Goal: Transaction & Acquisition: Obtain resource

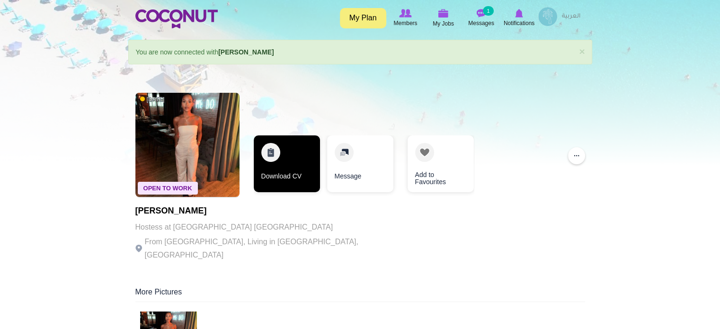
click at [293, 170] on link "Download CV" at bounding box center [287, 163] width 66 height 57
click at [282, 162] on link "Download CV" at bounding box center [287, 163] width 66 height 57
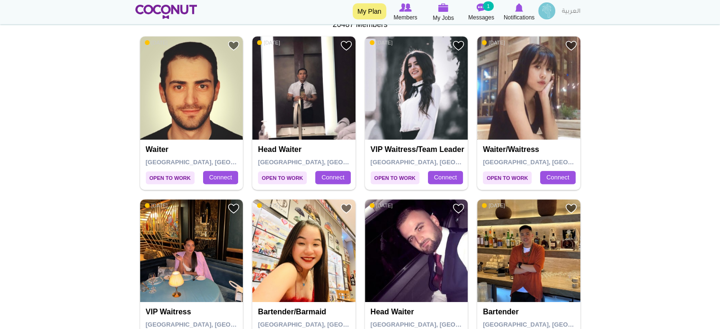
scroll to position [189, 0]
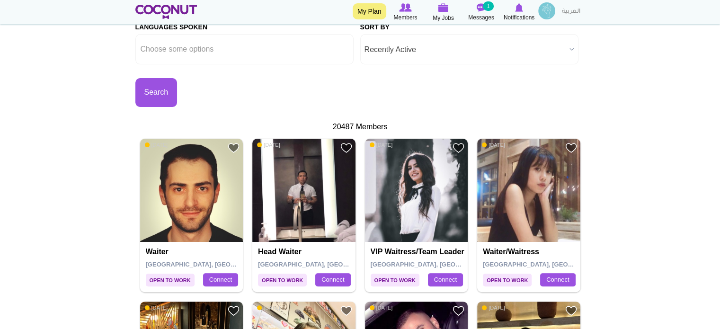
drag, startPoint x: 188, startPoint y: 193, endPoint x: 101, endPoint y: 151, distance: 96.4
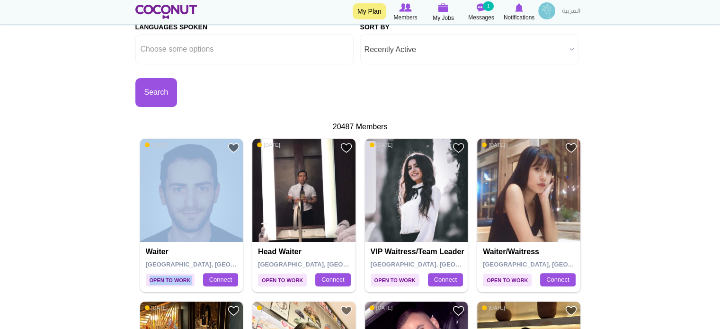
drag, startPoint x: 153, startPoint y: 143, endPoint x: 175, endPoint y: 150, distance: 23.2
click at [175, 150] on div "Add to Favourites Open to Work 4 days ago Waiter Dubai, United Arab Emirates Co…" at bounding box center [191, 215] width 103 height 153
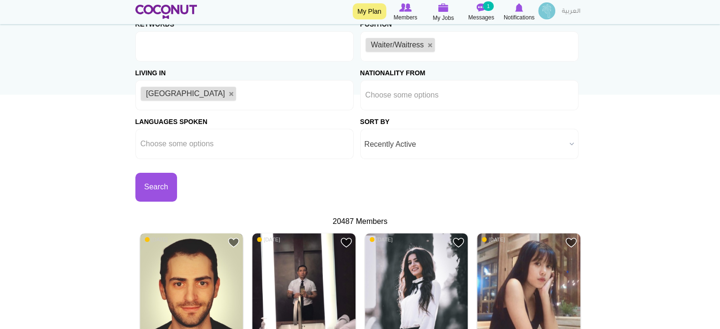
scroll to position [0, 0]
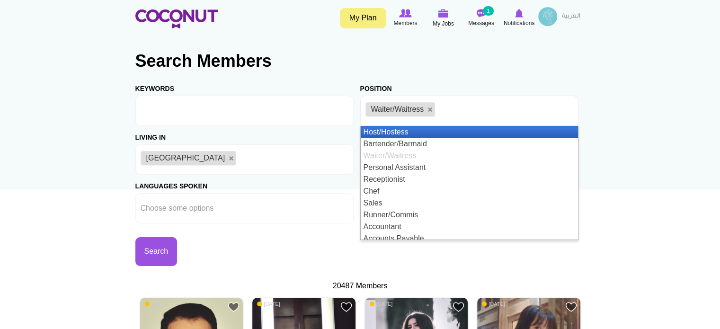
click at [429, 106] on li "Waiter/Waitress" at bounding box center [401, 109] width 70 height 14
click at [432, 113] on li "Waiter/Waitress" at bounding box center [401, 109] width 70 height 14
click at [432, 111] on link at bounding box center [431, 110] width 6 height 6
type input "Choose some options"
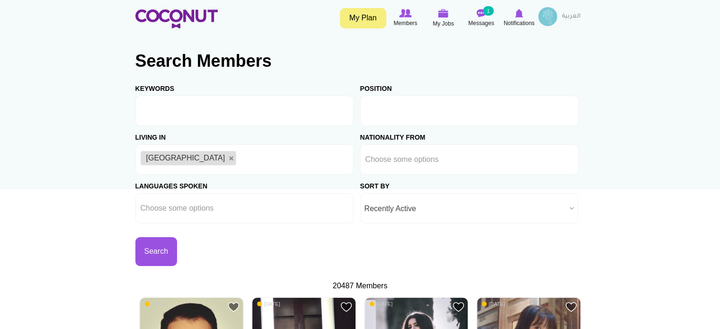
click at [432, 111] on input "text" at bounding box center [408, 111] width 85 height 9
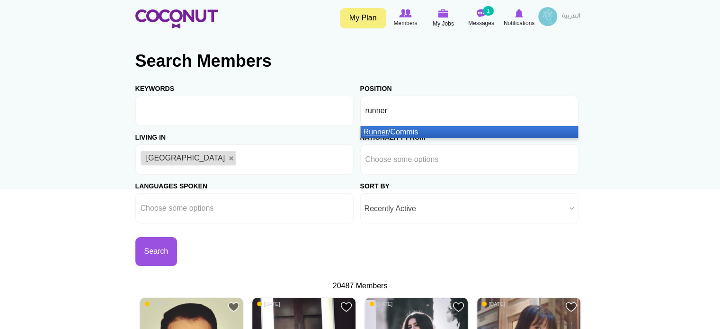
type input "runner"
click at [438, 133] on li "Runner /Commis" at bounding box center [469, 132] width 217 height 12
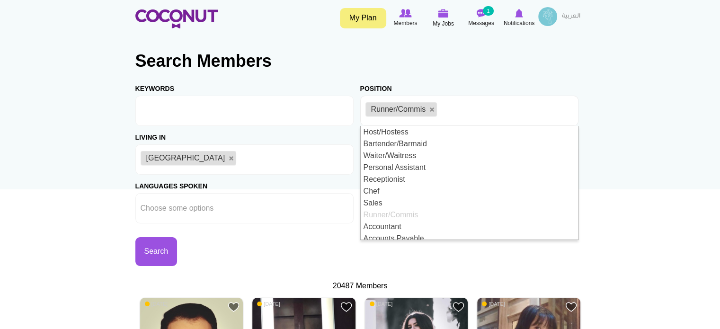
scroll to position [5, 0]
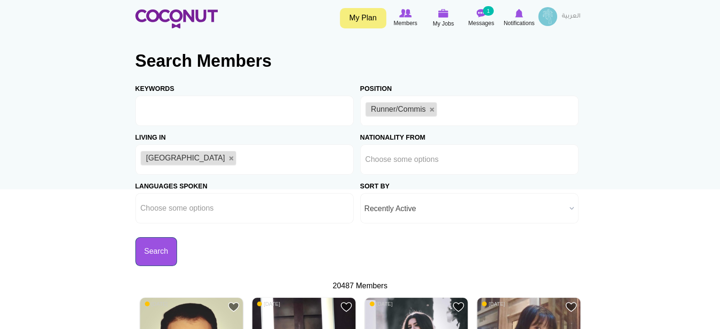
click at [166, 255] on button "Search" at bounding box center [156, 251] width 42 height 29
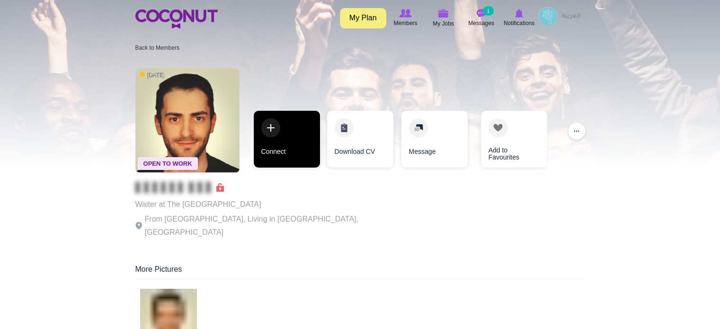
click at [289, 140] on link "Connect" at bounding box center [287, 139] width 66 height 57
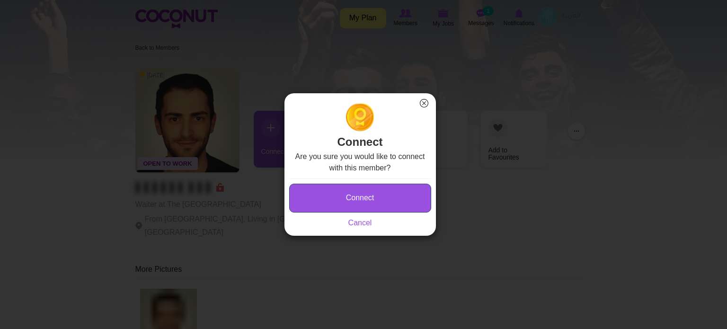
click at [324, 191] on button "Connect" at bounding box center [360, 198] width 142 height 29
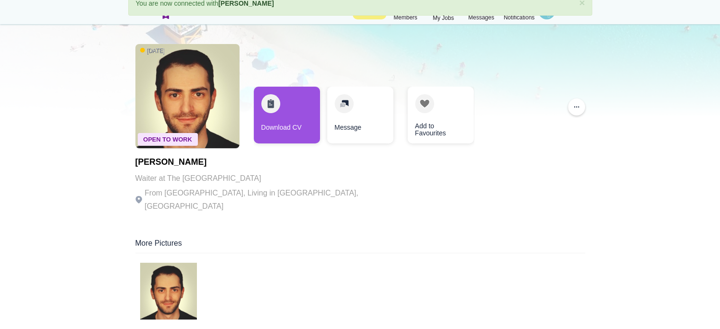
scroll to position [47, 0]
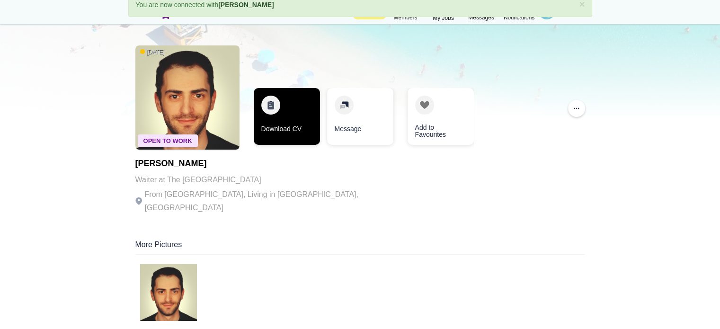
click at [307, 112] on link "Download CV" at bounding box center [287, 116] width 66 height 57
click at [303, 124] on link "Download CV" at bounding box center [287, 116] width 66 height 57
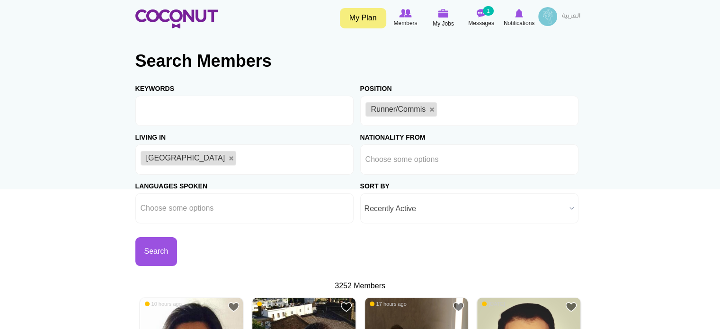
drag, startPoint x: 435, startPoint y: 110, endPoint x: 416, endPoint y: 112, distance: 18.6
click at [435, 110] on link at bounding box center [432, 110] width 6 height 6
type input "Choose some options"
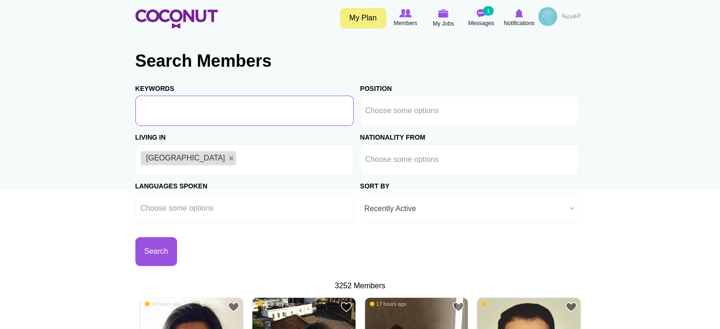
click at [232, 116] on input "Keywords" at bounding box center [244, 111] width 218 height 30
type input "food runner"
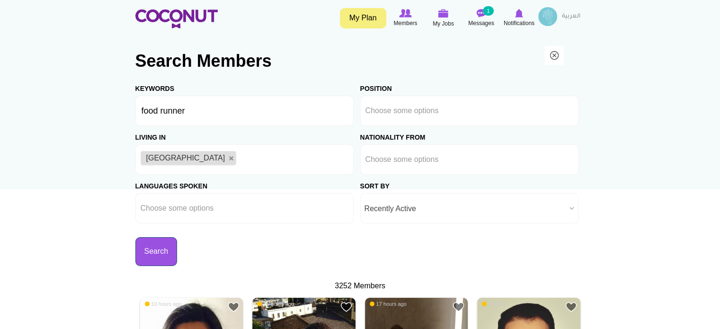
click at [152, 255] on button "Search" at bounding box center [156, 251] width 42 height 29
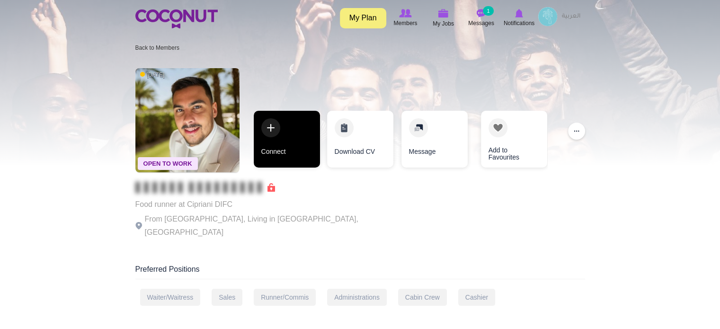
click at [286, 138] on link "Connect" at bounding box center [287, 139] width 66 height 57
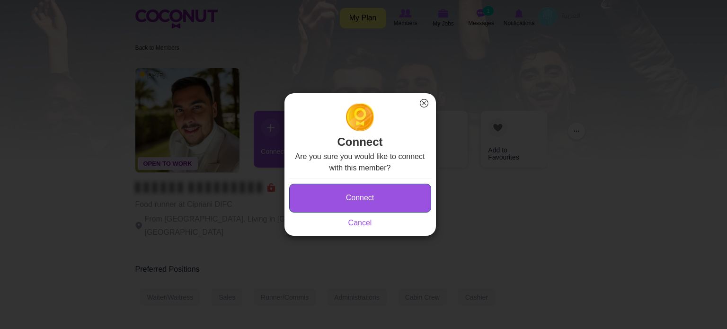
click at [365, 195] on button "Connect" at bounding box center [360, 198] width 142 height 29
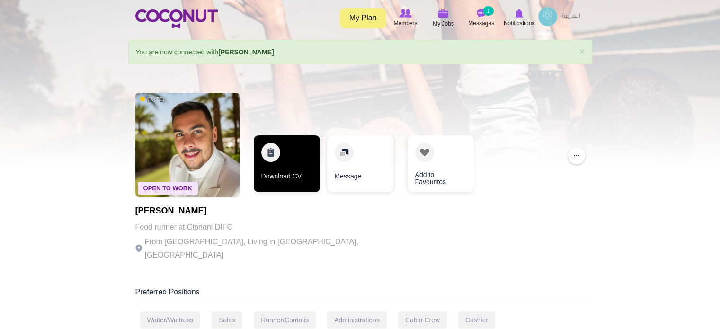
click at [294, 173] on link "Download CV" at bounding box center [287, 163] width 66 height 57
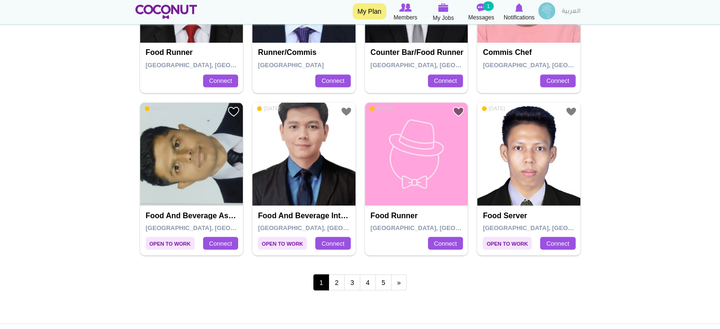
scroll to position [1705, 0]
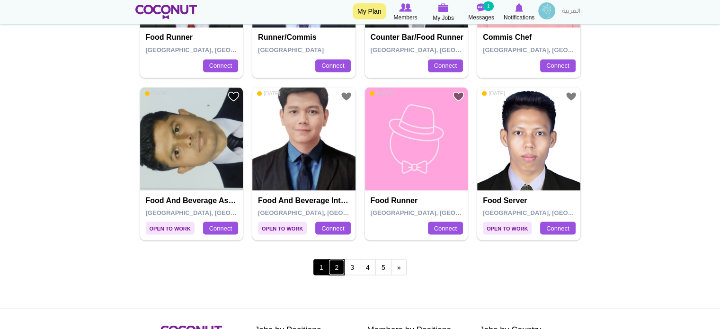
click at [335, 262] on link "2" at bounding box center [337, 267] width 16 height 16
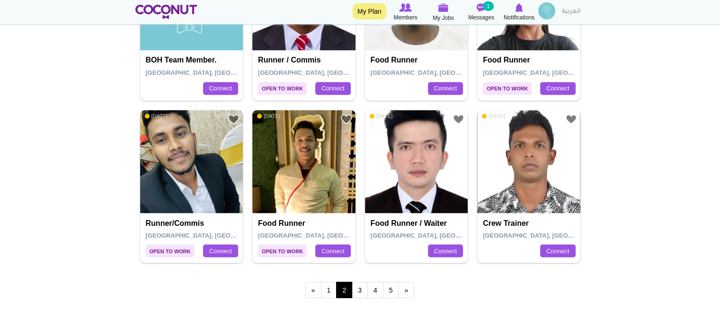
scroll to position [1705, 0]
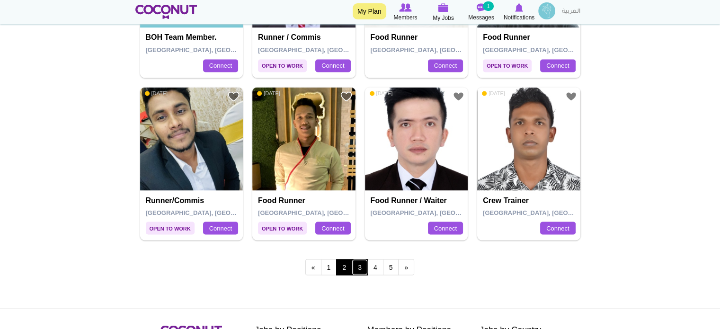
click at [354, 259] on link "3" at bounding box center [360, 267] width 16 height 16
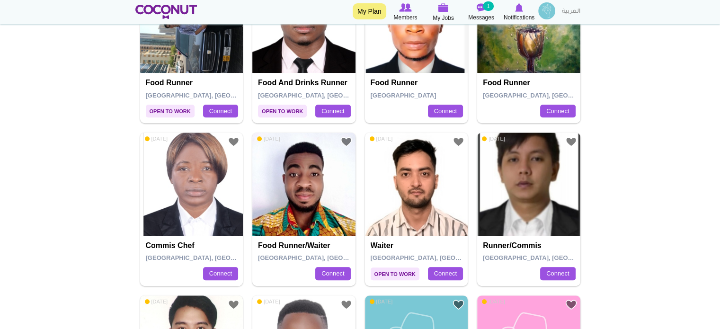
scroll to position [616, 0]
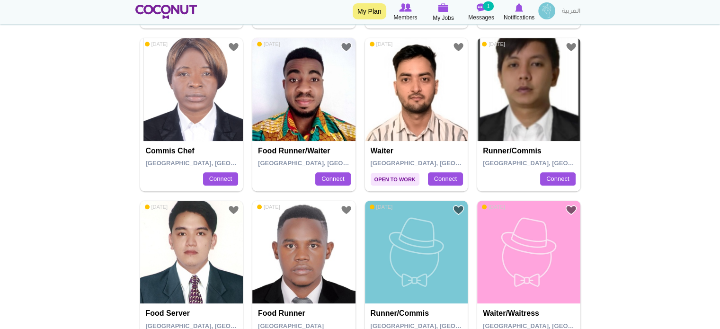
drag, startPoint x: 430, startPoint y: 113, endPoint x: 650, endPoint y: 144, distance: 222.0
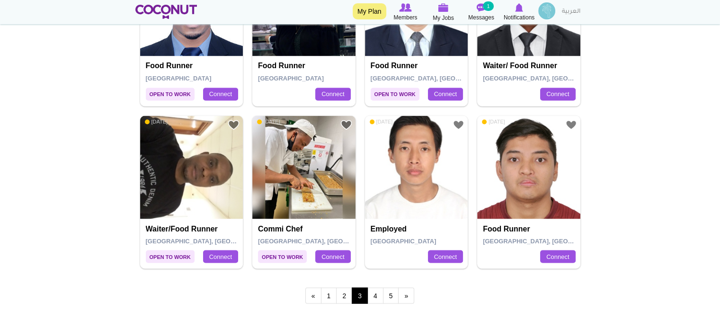
scroll to position [1752, 0]
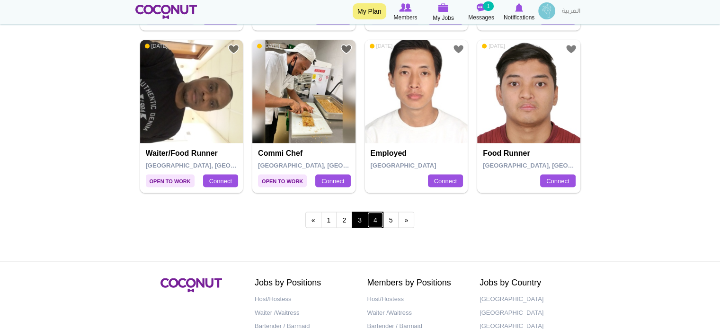
click at [373, 220] on link "4" at bounding box center [375, 220] width 16 height 16
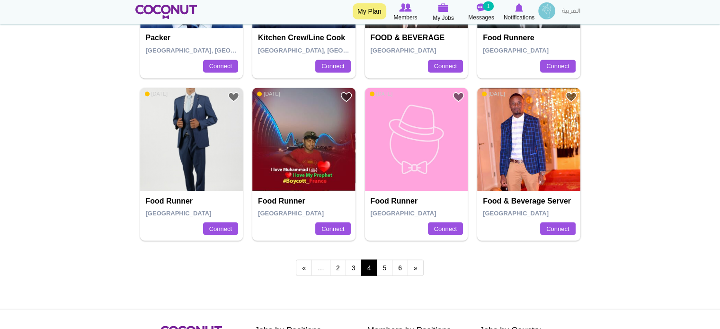
scroll to position [1705, 0]
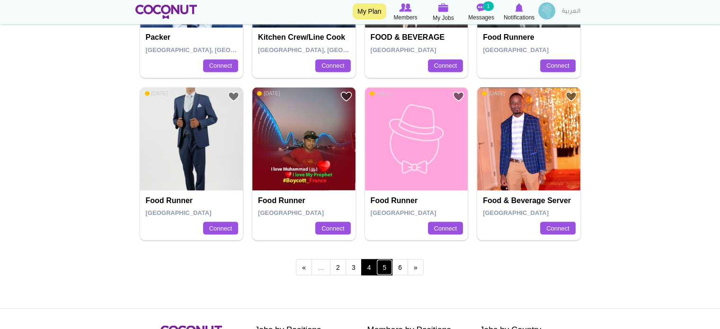
click at [384, 263] on link "5" at bounding box center [384, 267] width 16 height 16
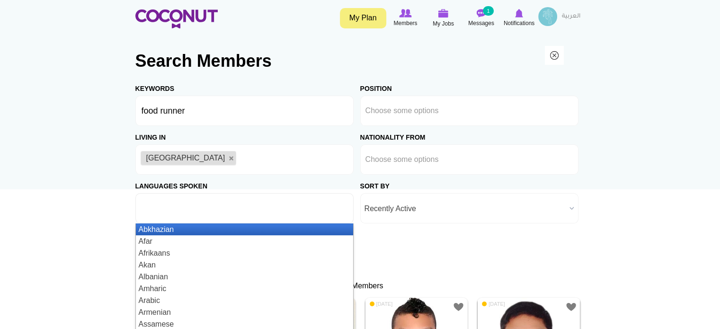
click at [154, 204] on input "text" at bounding box center [183, 208] width 85 height 9
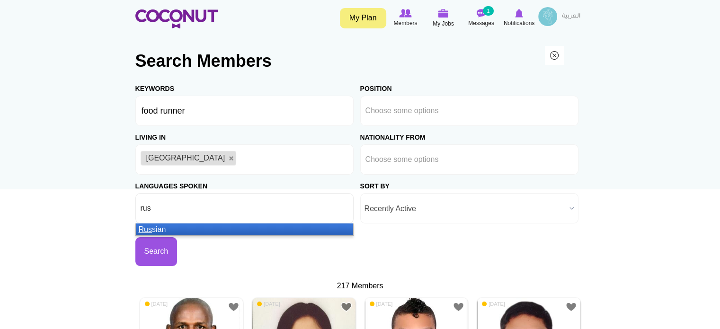
type input "[PERSON_NAME]"
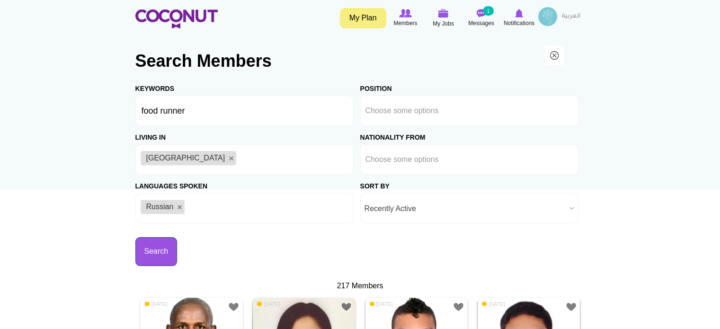
click at [144, 257] on button "Search" at bounding box center [156, 251] width 42 height 29
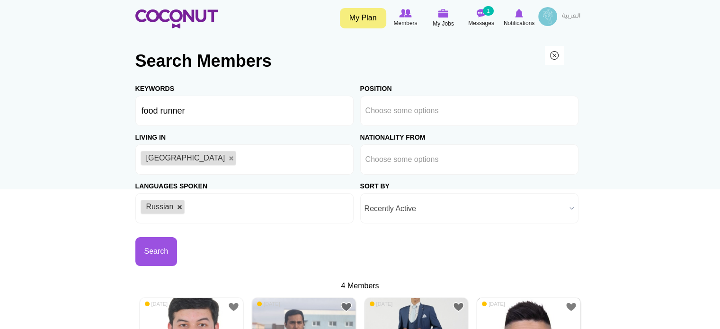
click at [177, 206] on link at bounding box center [180, 208] width 6 height 6
type input "Choose some options"
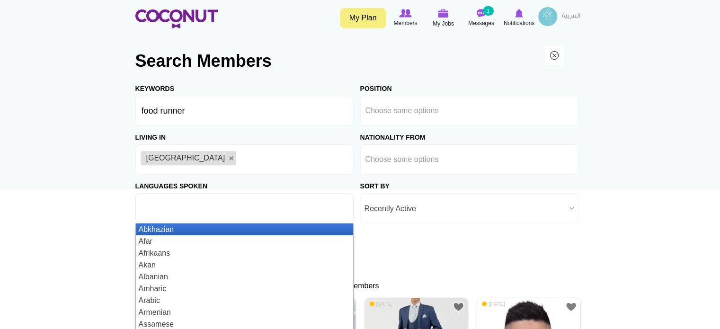
click at [189, 208] on input "text" at bounding box center [183, 208] width 85 height 9
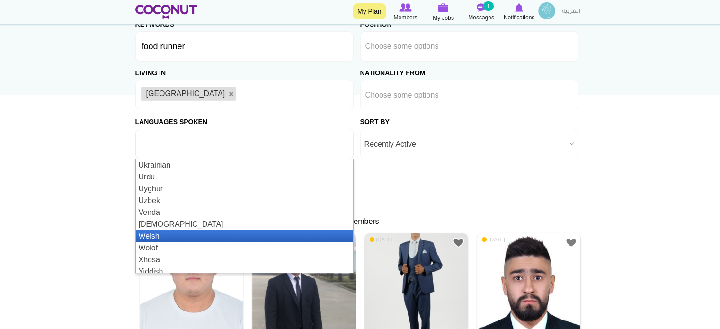
scroll to position [2076, 0]
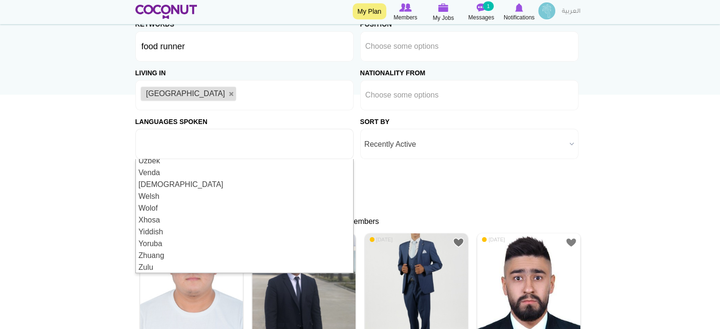
type input "Choose some options"
click at [62, 195] on body "Toggle navigation My Plan Members My Jobs Post a Job Messages 1 Notifications E…" at bounding box center [360, 237] width 720 height 665
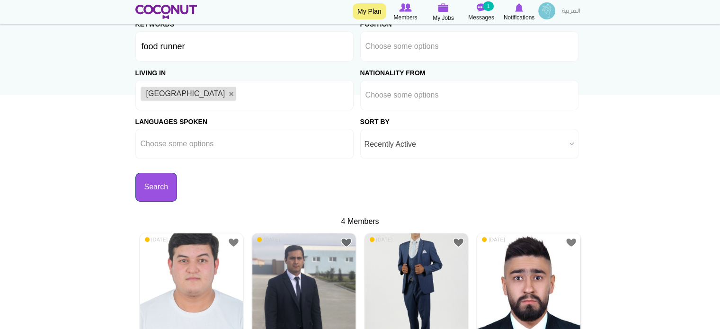
click at [161, 187] on button "Search" at bounding box center [156, 187] width 42 height 29
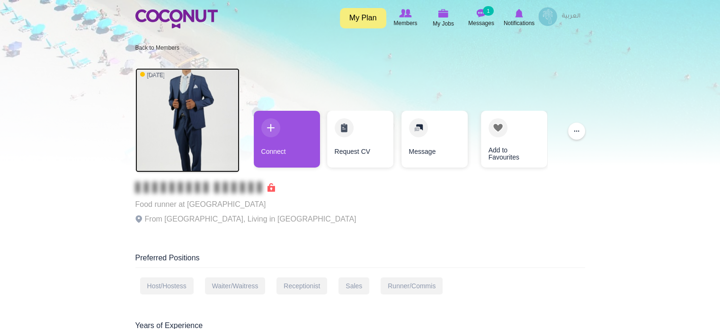
click at [179, 123] on img at bounding box center [187, 120] width 104 height 104
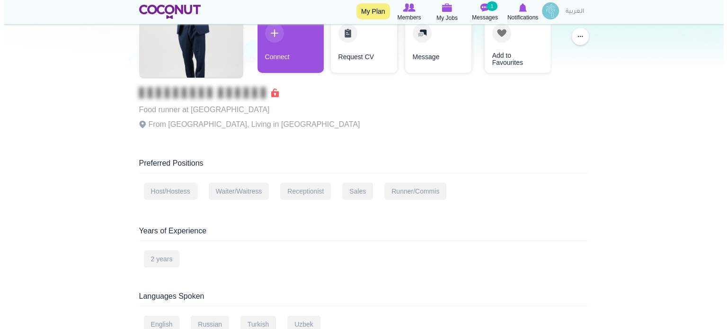
scroll to position [47, 0]
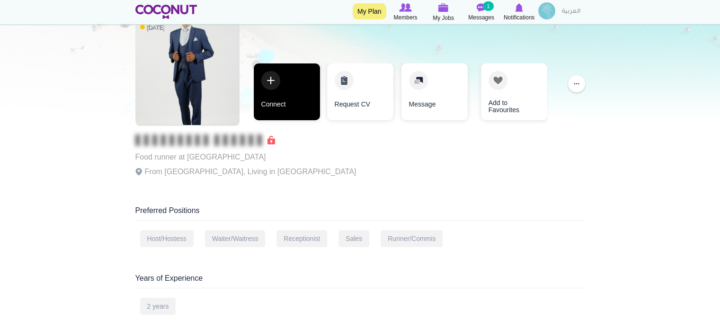
click at [269, 102] on link "Connect" at bounding box center [287, 91] width 66 height 57
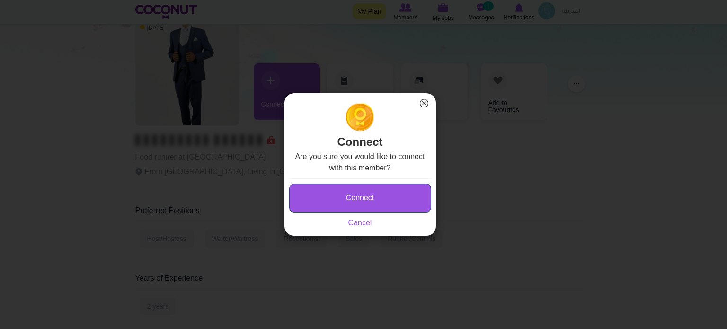
click at [323, 198] on button "Connect" at bounding box center [360, 198] width 142 height 29
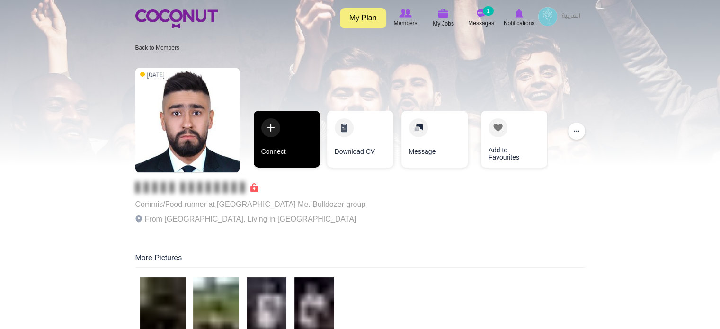
click at [283, 150] on link "Connect" at bounding box center [287, 139] width 66 height 57
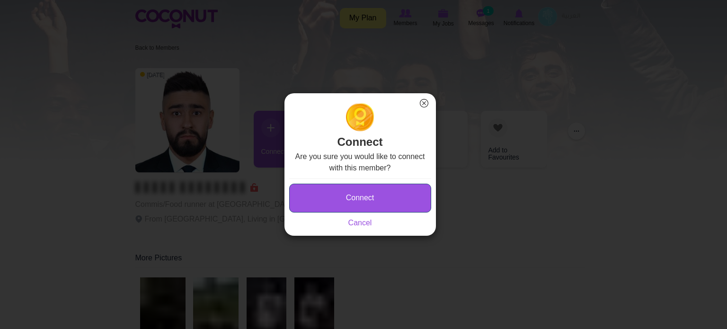
click at [317, 198] on button "Connect" at bounding box center [360, 198] width 142 height 29
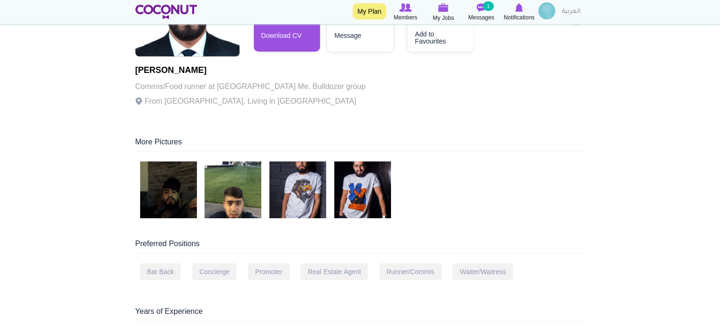
scroll to position [142, 0]
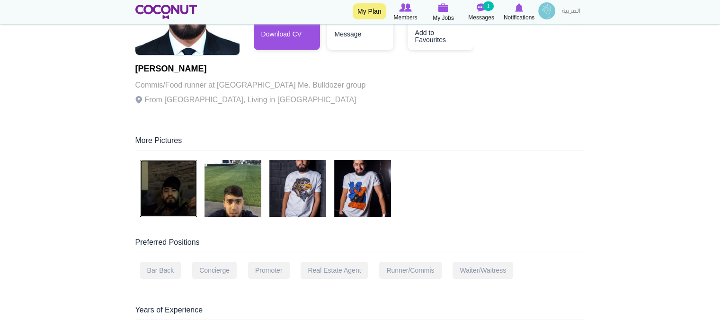
click at [170, 199] on img at bounding box center [168, 188] width 57 height 57
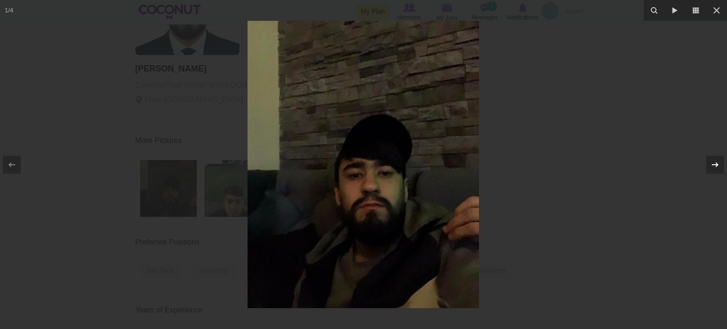
click at [716, 162] on icon at bounding box center [715, 164] width 11 height 11
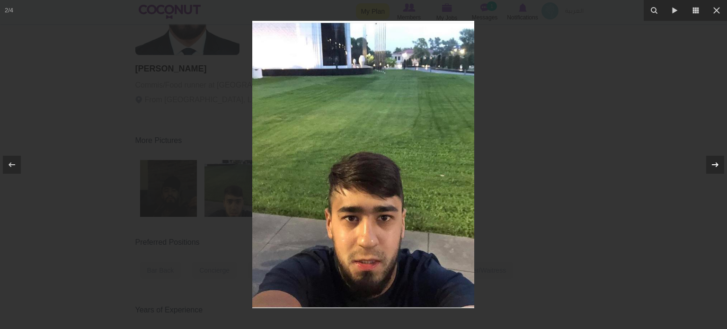
click at [716, 162] on icon at bounding box center [715, 164] width 11 height 11
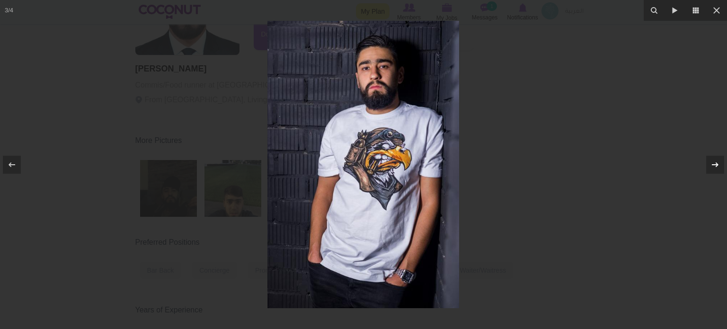
click at [717, 162] on icon at bounding box center [715, 164] width 11 height 11
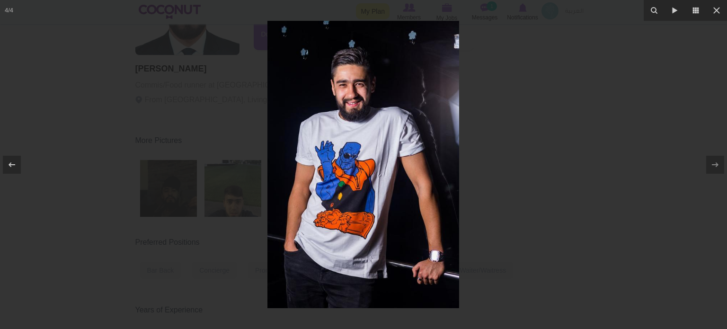
click at [628, 159] on div at bounding box center [363, 164] width 727 height 329
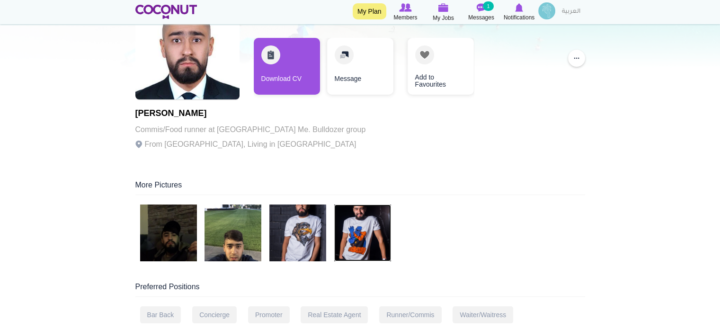
scroll to position [47, 0]
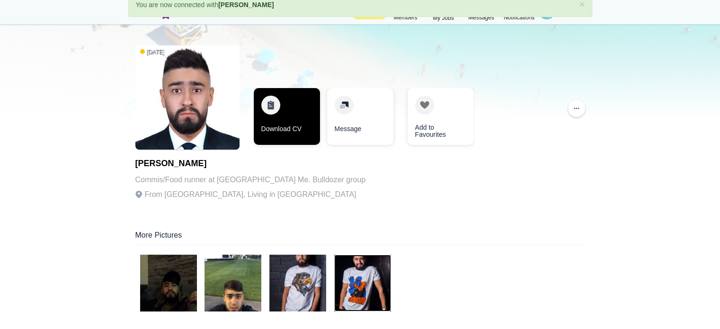
click at [305, 116] on link "Download CV" at bounding box center [287, 116] width 66 height 57
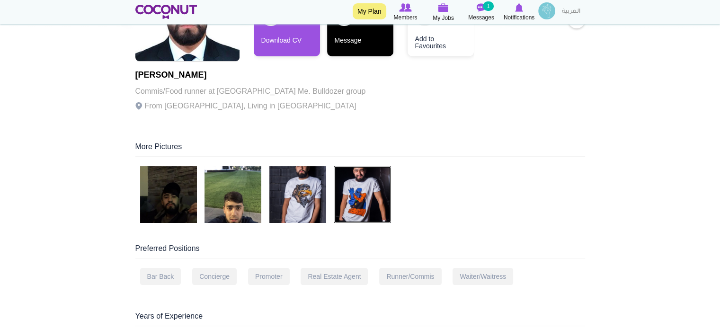
scroll to position [142, 0]
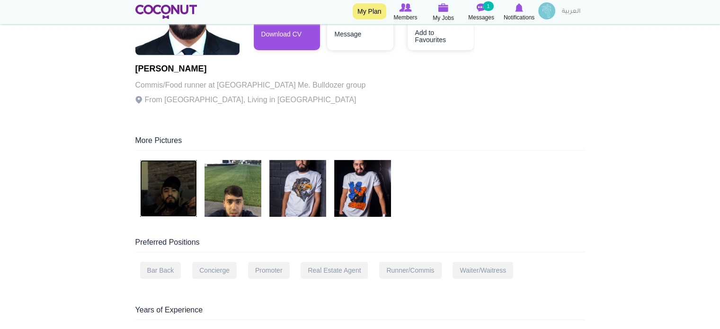
click at [165, 175] on img at bounding box center [168, 188] width 57 height 57
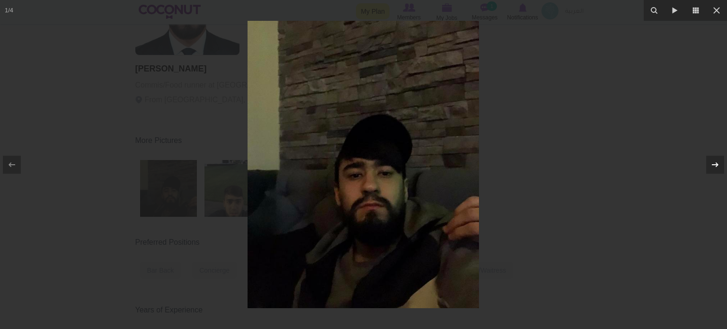
click at [710, 165] on icon at bounding box center [715, 164] width 11 height 11
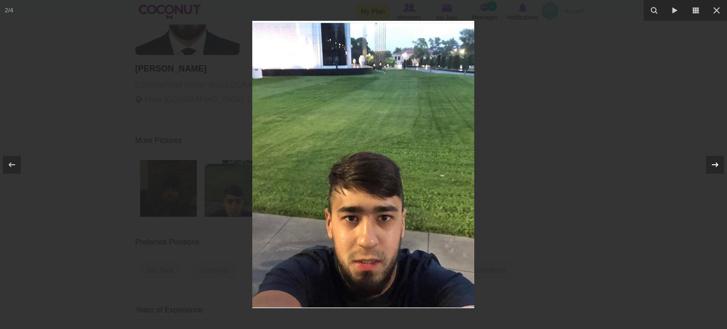
click at [710, 165] on icon at bounding box center [715, 164] width 11 height 11
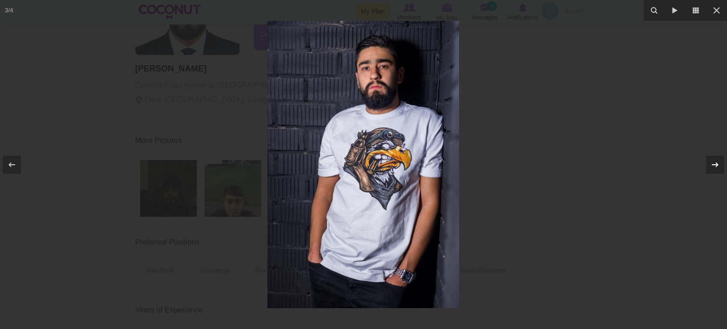
click at [710, 165] on icon at bounding box center [715, 164] width 11 height 11
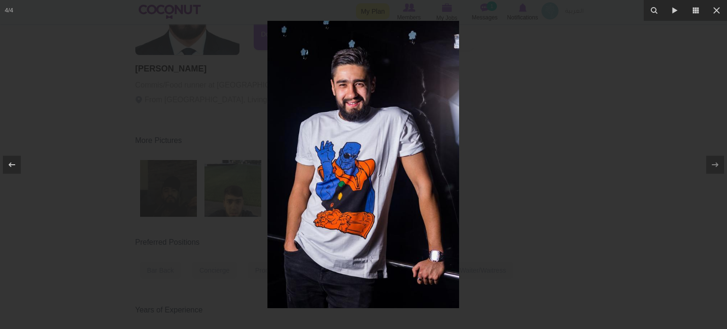
click at [590, 149] on div at bounding box center [363, 164] width 727 height 329
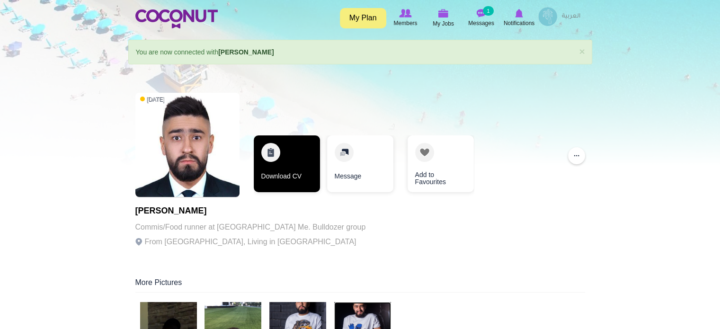
click at [295, 157] on link "Download CV" at bounding box center [287, 163] width 66 height 57
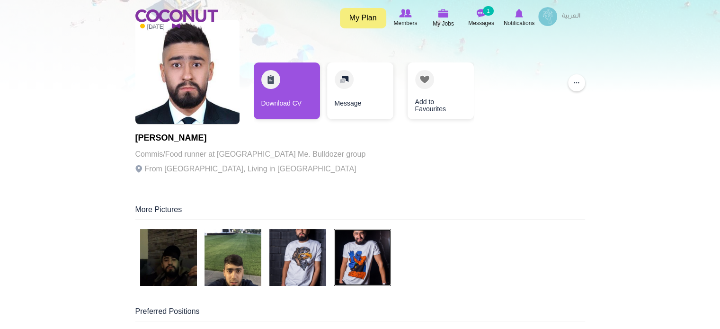
scroll to position [237, 0]
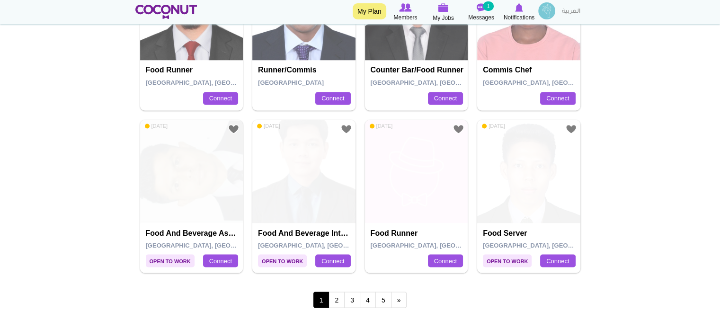
scroll to position [1834, 0]
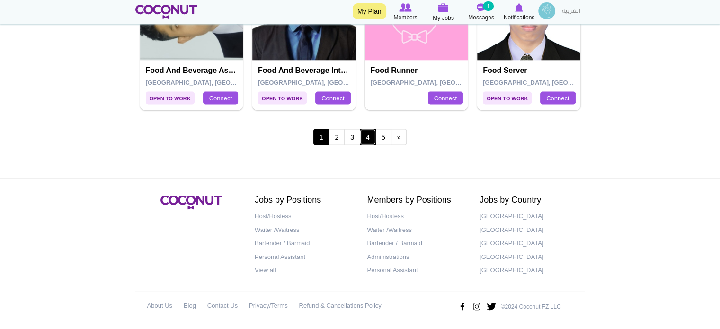
click at [365, 138] on link "4" at bounding box center [368, 137] width 16 height 16
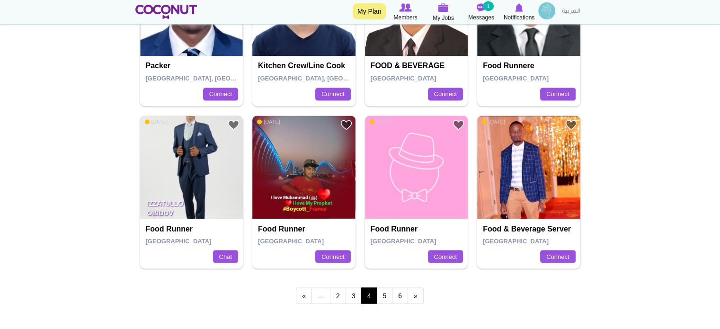
scroll to position [1705, 0]
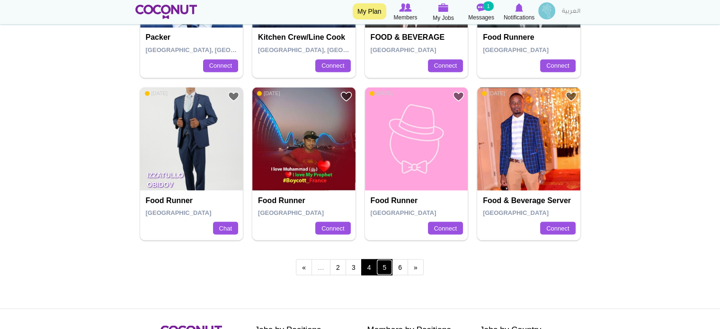
click at [384, 259] on link "5" at bounding box center [384, 267] width 16 height 16
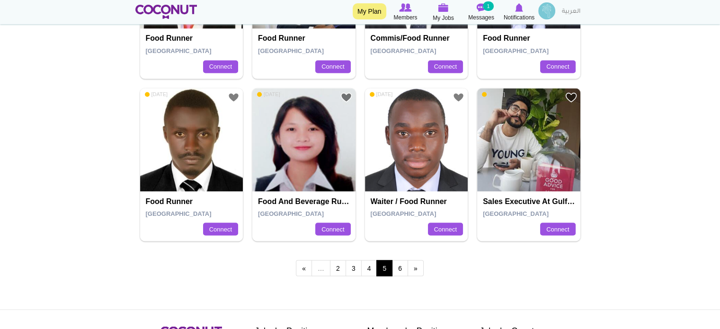
scroll to position [1705, 0]
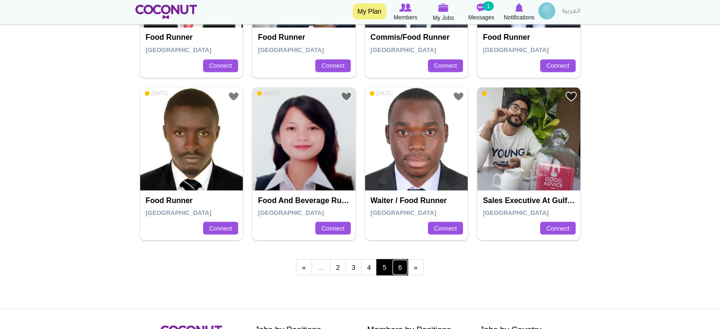
click at [396, 264] on link "6" at bounding box center [400, 267] width 16 height 16
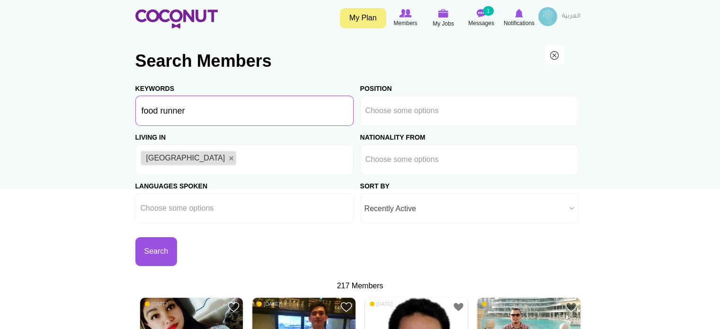
drag, startPoint x: 211, startPoint y: 112, endPoint x: 68, endPoint y: 109, distance: 142.6
type input "bartender"
click at [167, 259] on button "Search" at bounding box center [156, 251] width 42 height 29
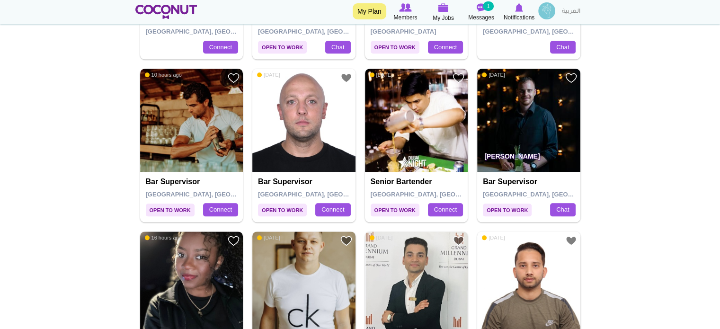
scroll to position [1089, 0]
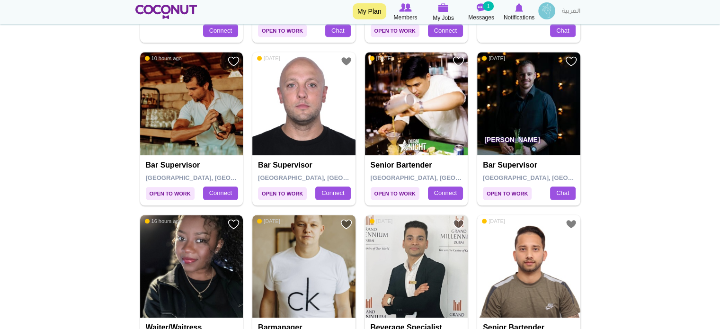
drag, startPoint x: 402, startPoint y: 124, endPoint x: 622, endPoint y: 126, distance: 219.3
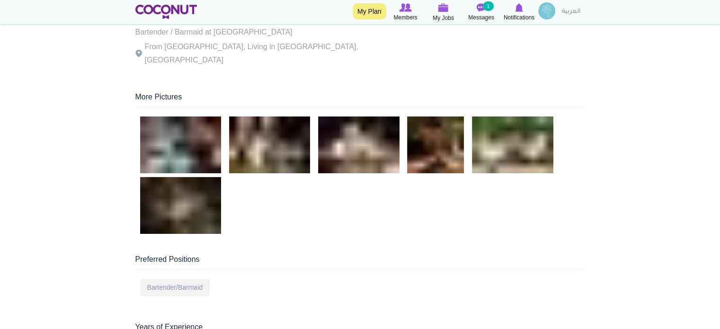
scroll to position [47, 0]
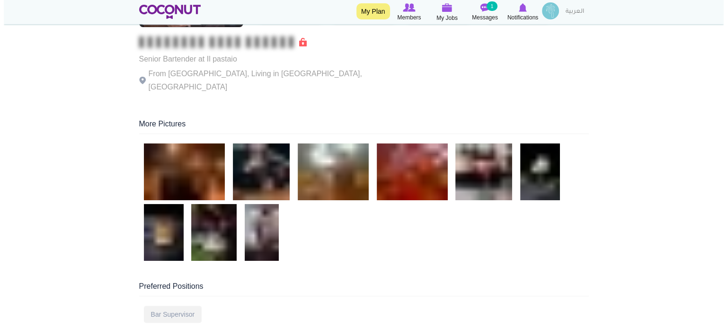
scroll to position [95, 0]
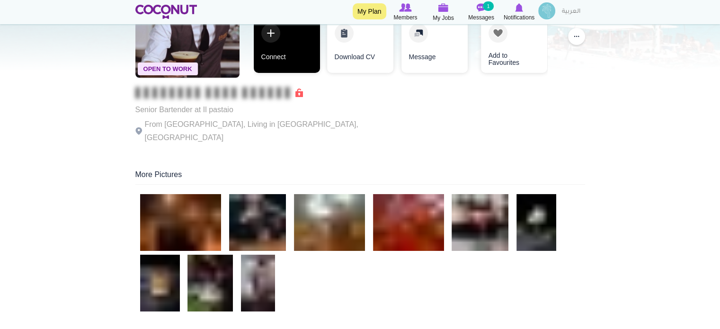
click at [265, 44] on link "Connect" at bounding box center [287, 44] width 66 height 57
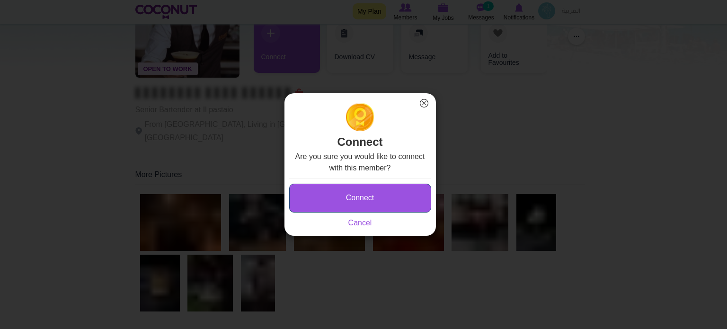
click at [376, 190] on button "Connect" at bounding box center [360, 198] width 142 height 29
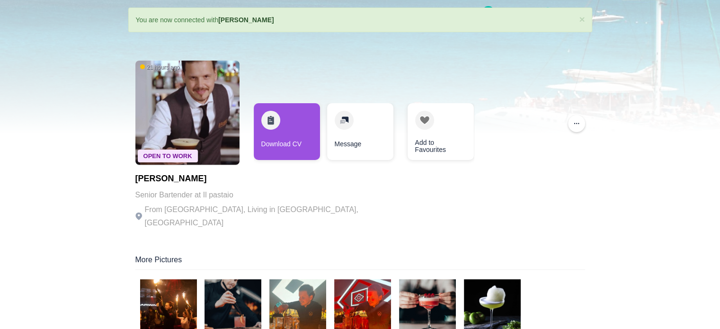
scroll to position [47, 0]
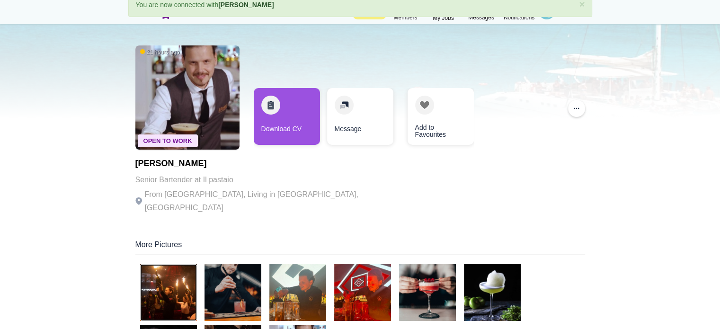
click at [163, 284] on img at bounding box center [168, 292] width 57 height 57
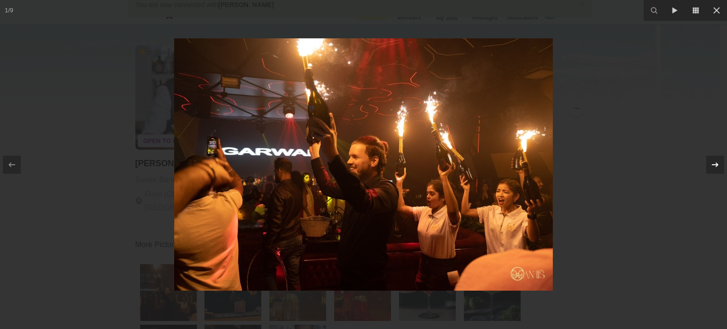
click at [716, 164] on icon at bounding box center [715, 164] width 7 height 5
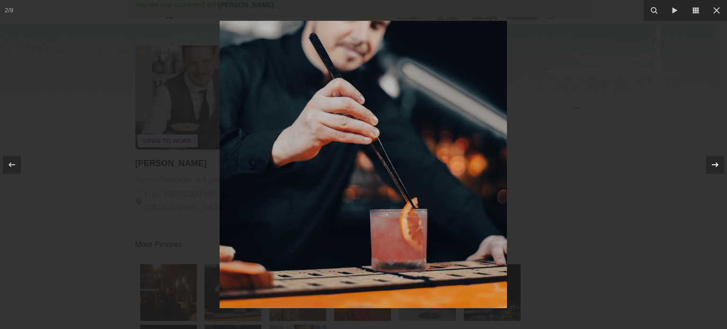
click at [716, 164] on icon at bounding box center [715, 164] width 7 height 5
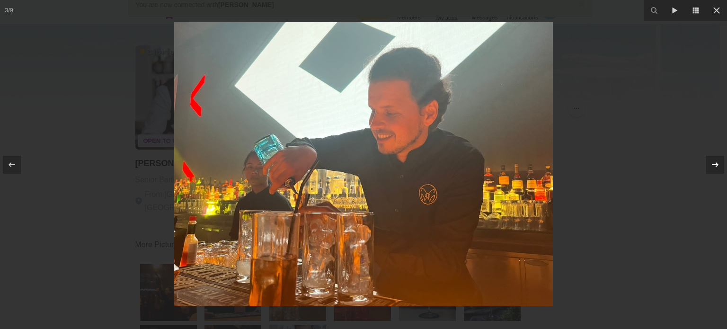
click at [716, 164] on icon at bounding box center [715, 164] width 7 height 5
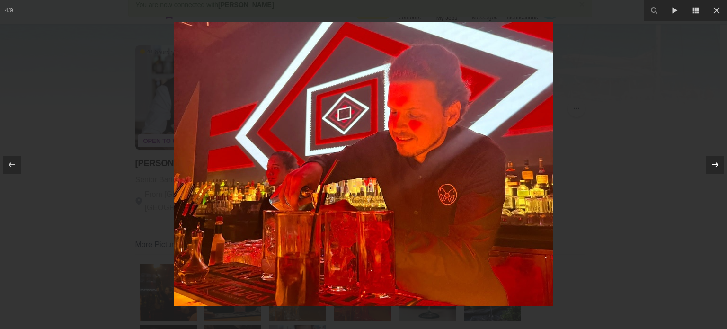
click at [716, 164] on icon at bounding box center [715, 164] width 7 height 5
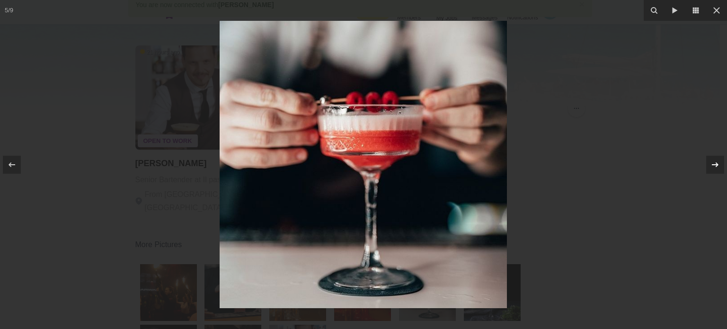
click at [716, 164] on icon at bounding box center [715, 164] width 7 height 5
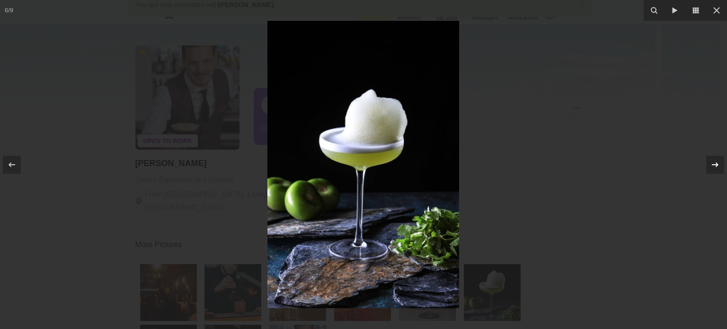
click at [712, 164] on icon at bounding box center [715, 164] width 11 height 11
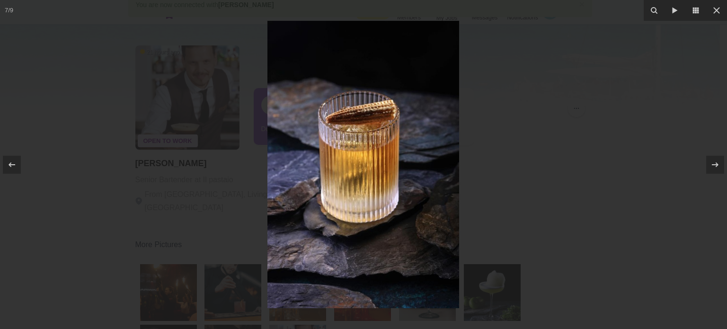
click at [600, 141] on div at bounding box center [363, 164] width 727 height 329
drag, startPoint x: 509, startPoint y: 143, endPoint x: 545, endPoint y: 128, distance: 39.9
click at [509, 143] on div at bounding box center [363, 164] width 727 height 329
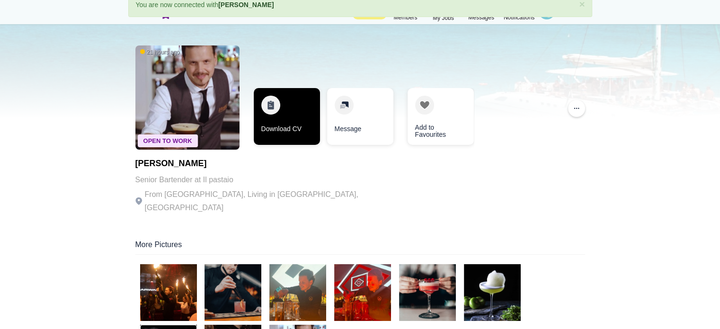
click at [303, 120] on link "Download CV" at bounding box center [287, 116] width 66 height 57
click at [270, 129] on link "Download CV" at bounding box center [287, 116] width 66 height 57
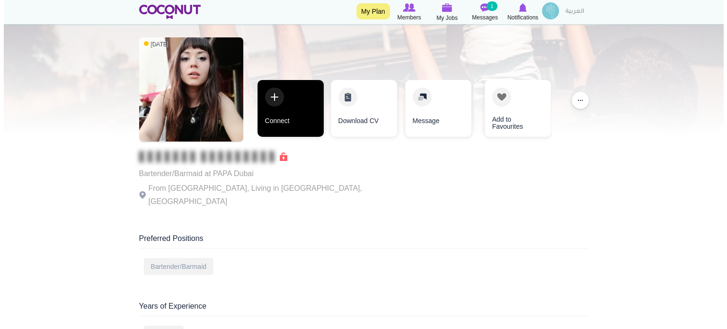
scroll to position [47, 0]
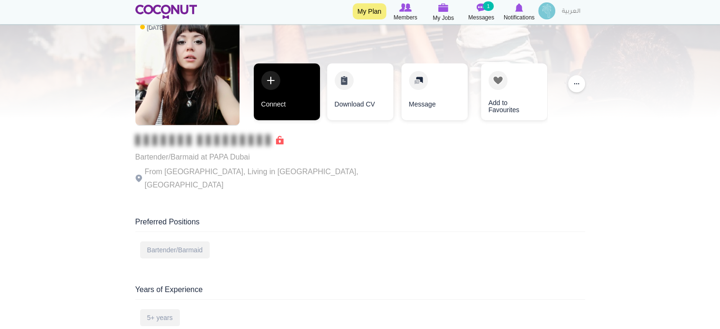
click at [285, 87] on link "Connect" at bounding box center [287, 91] width 66 height 57
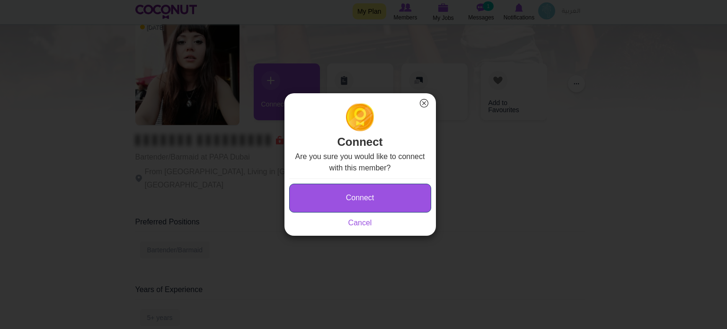
click at [366, 197] on button "Connect" at bounding box center [360, 198] width 142 height 29
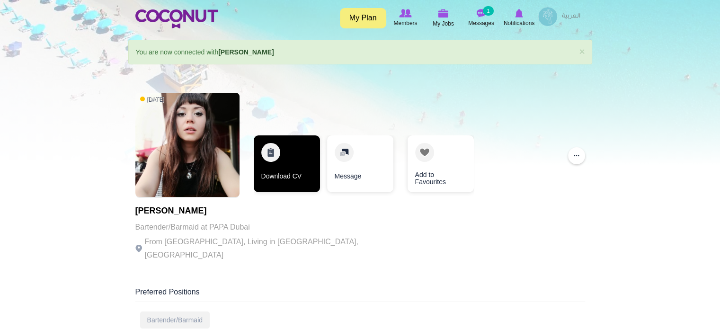
click at [287, 164] on link "Download CV" at bounding box center [287, 163] width 66 height 57
click at [290, 161] on link "Download CV" at bounding box center [287, 163] width 66 height 57
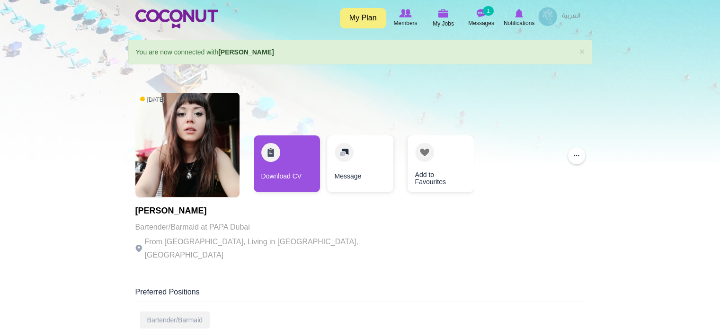
drag, startPoint x: 222, startPoint y: 211, endPoint x: 134, endPoint y: 207, distance: 87.7
copy h1 "Adelina Adochitei"
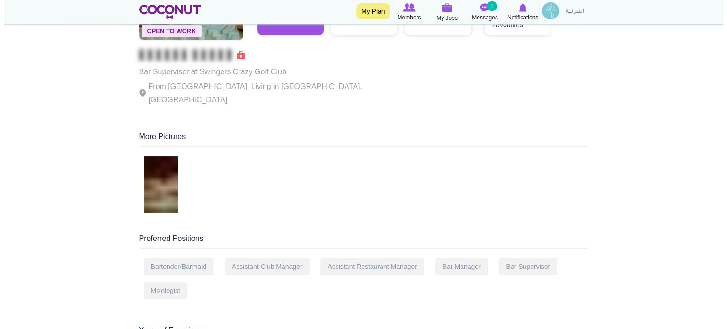
scroll to position [47, 0]
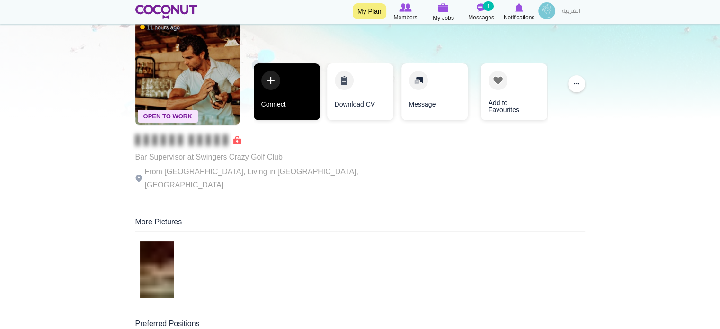
click at [290, 93] on link "Connect" at bounding box center [287, 91] width 66 height 57
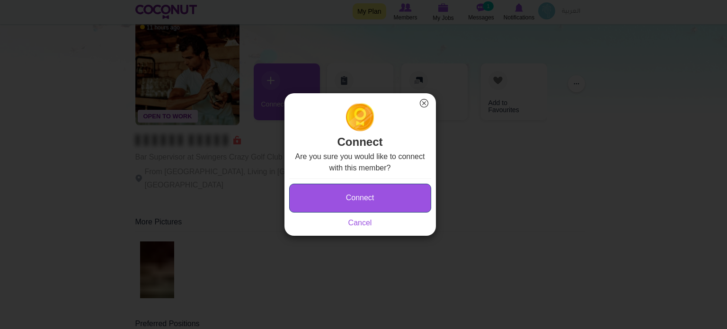
click at [340, 195] on button "Connect" at bounding box center [360, 198] width 142 height 29
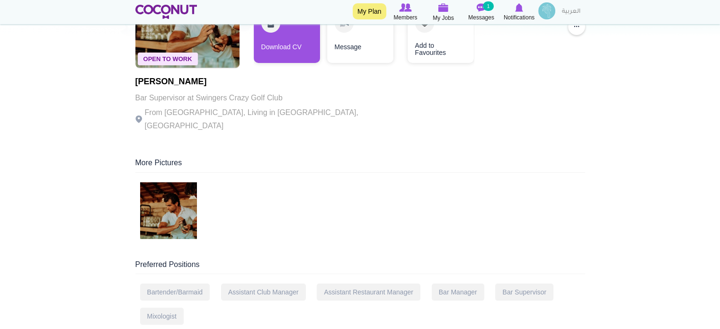
scroll to position [142, 0]
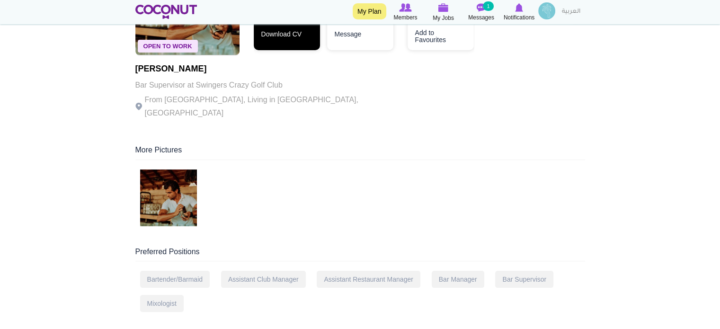
click at [305, 31] on link "Download CV" at bounding box center [287, 21] width 66 height 57
